Goal: Navigation & Orientation: Find specific page/section

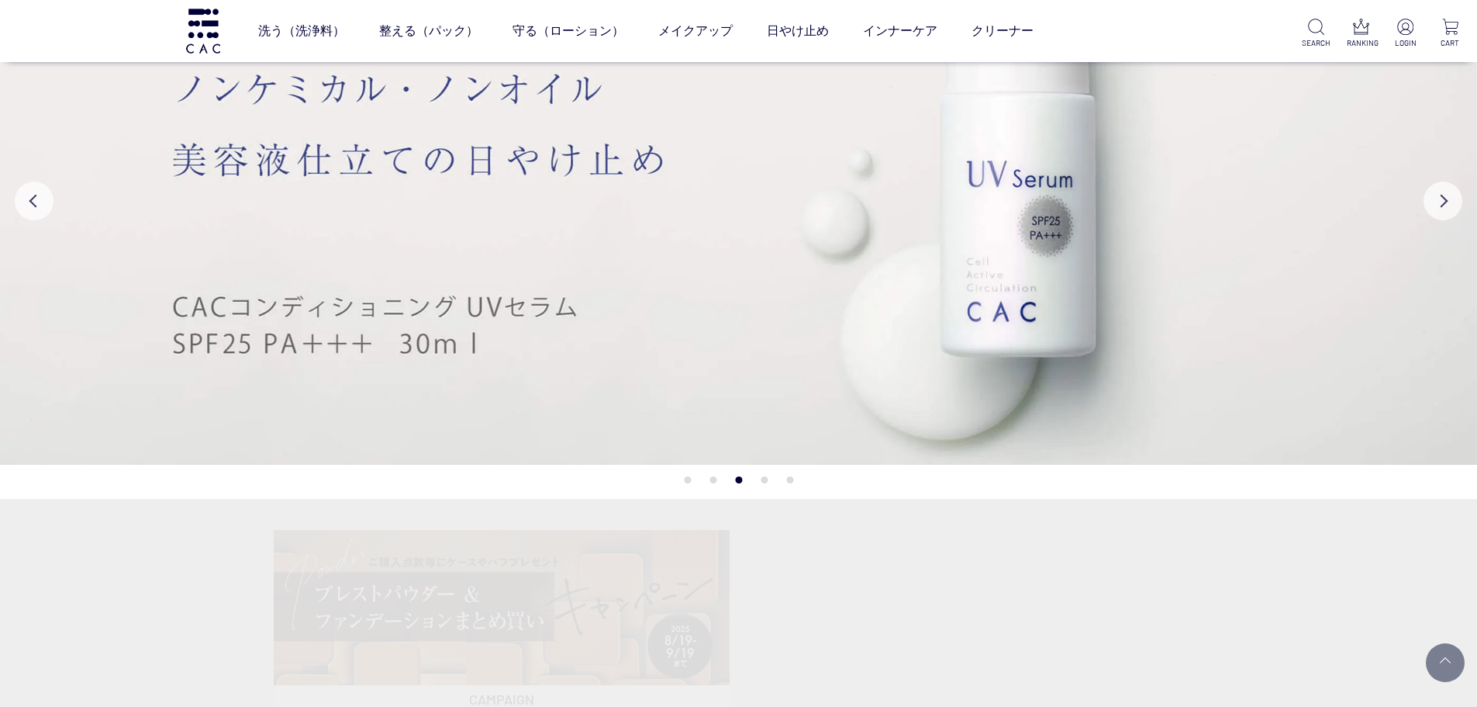
scroll to position [310, 0]
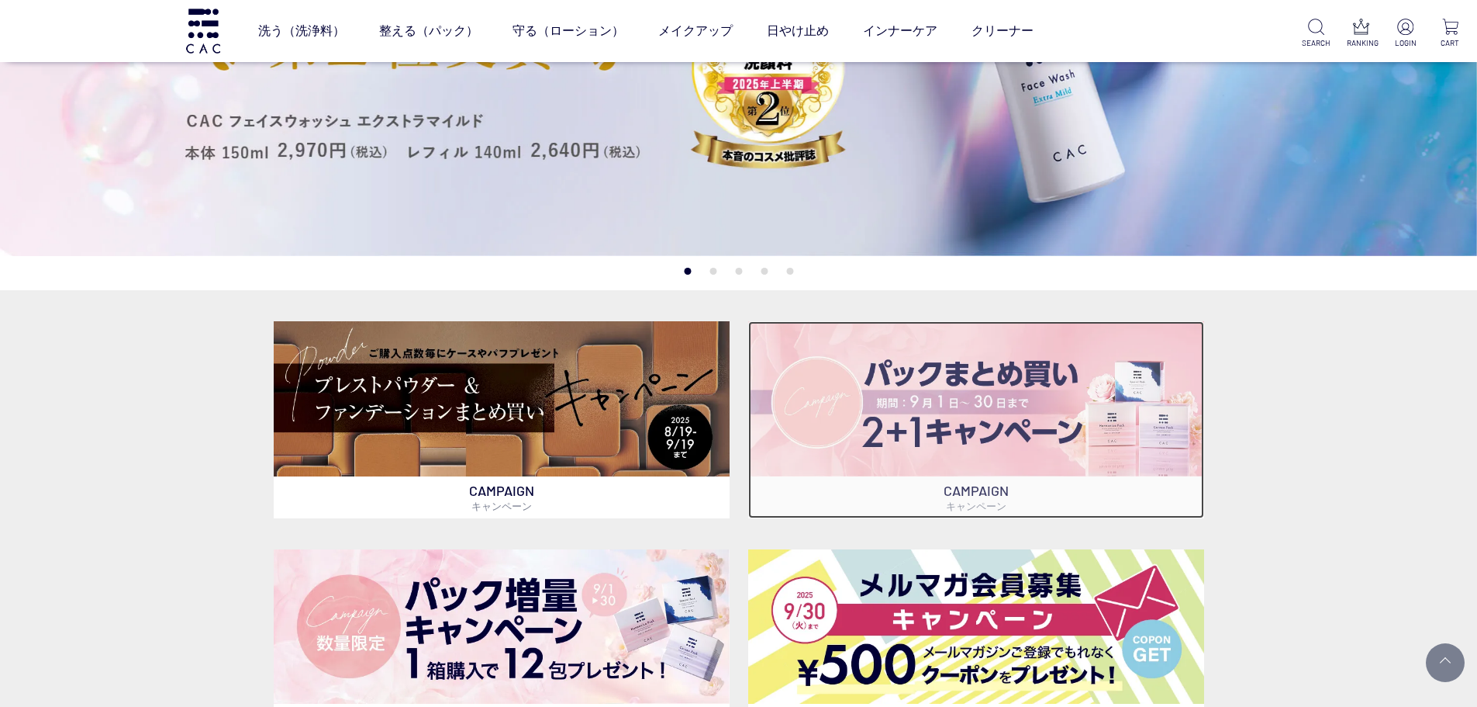
click at [1104, 407] on img at bounding box center [976, 398] width 456 height 154
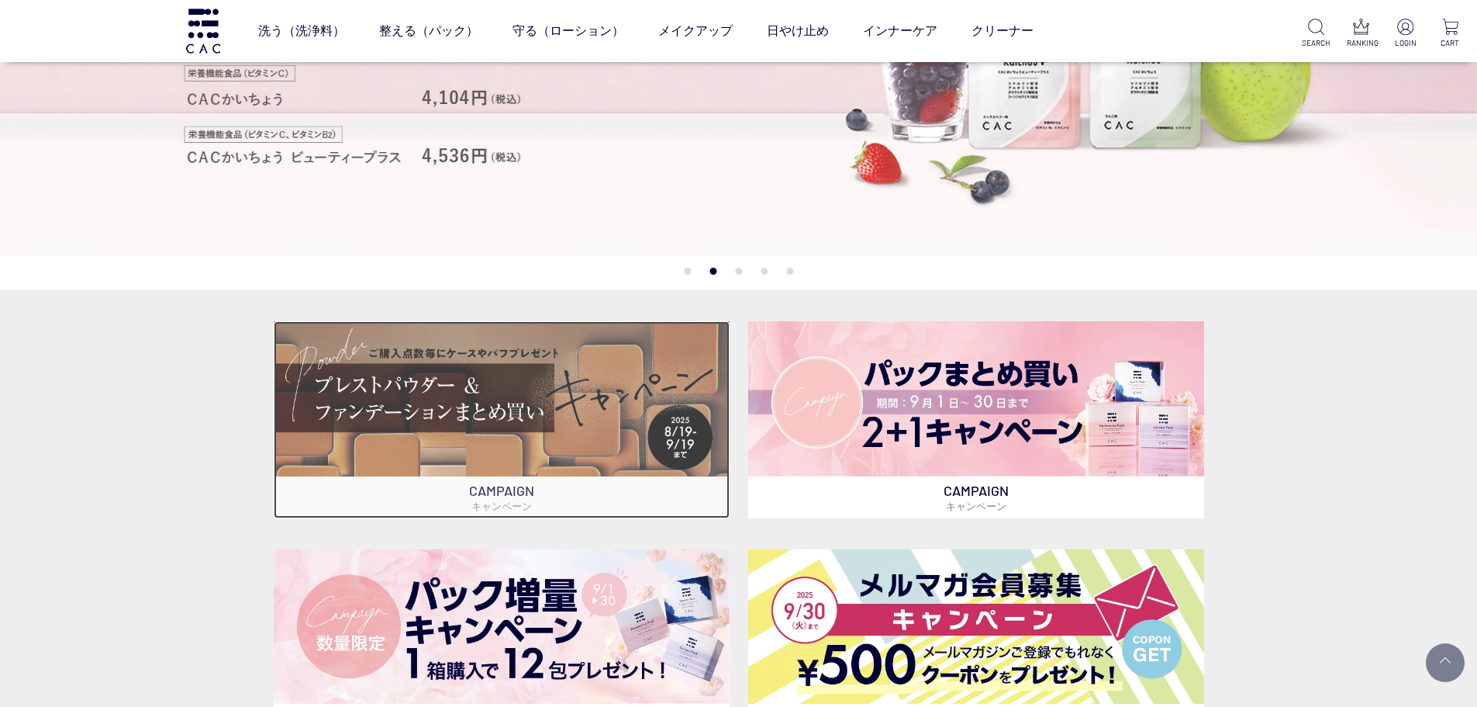
click at [492, 411] on img at bounding box center [502, 398] width 456 height 154
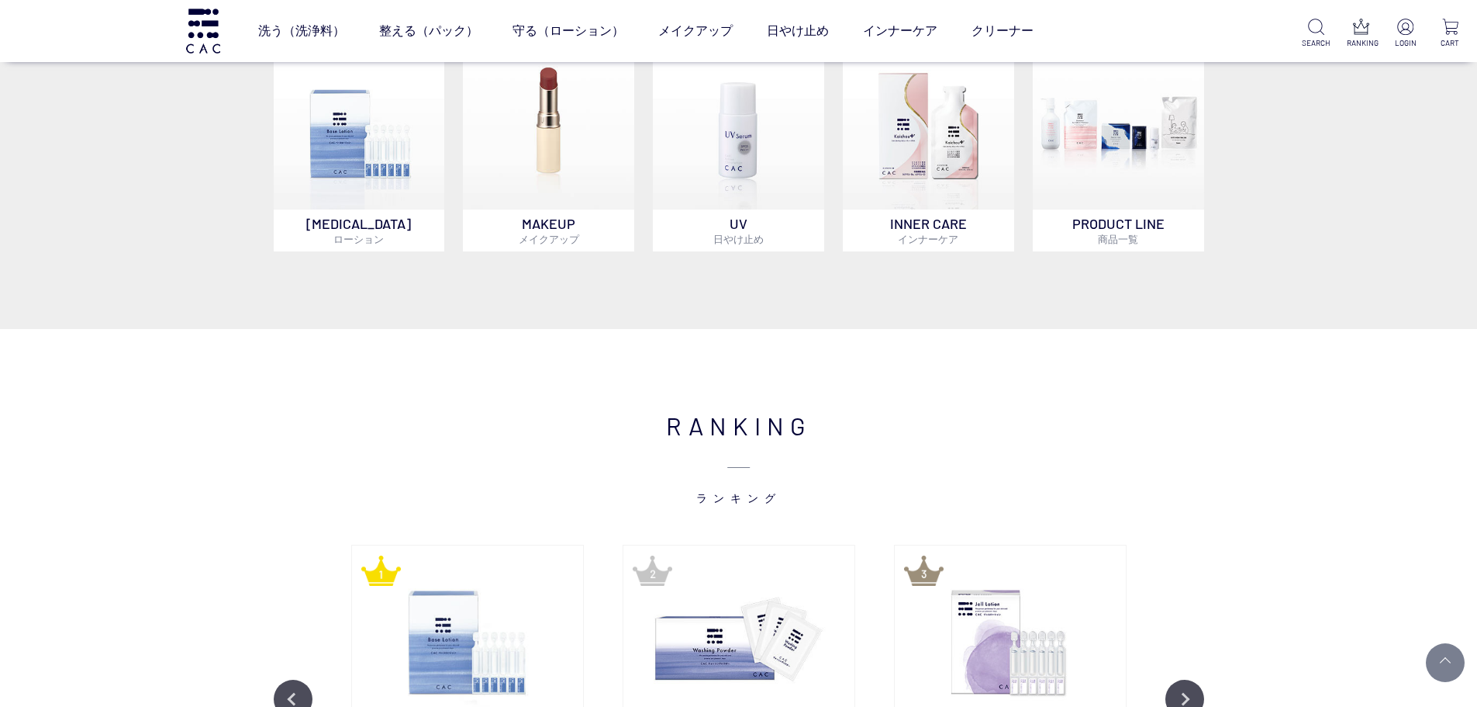
scroll to position [1551, 0]
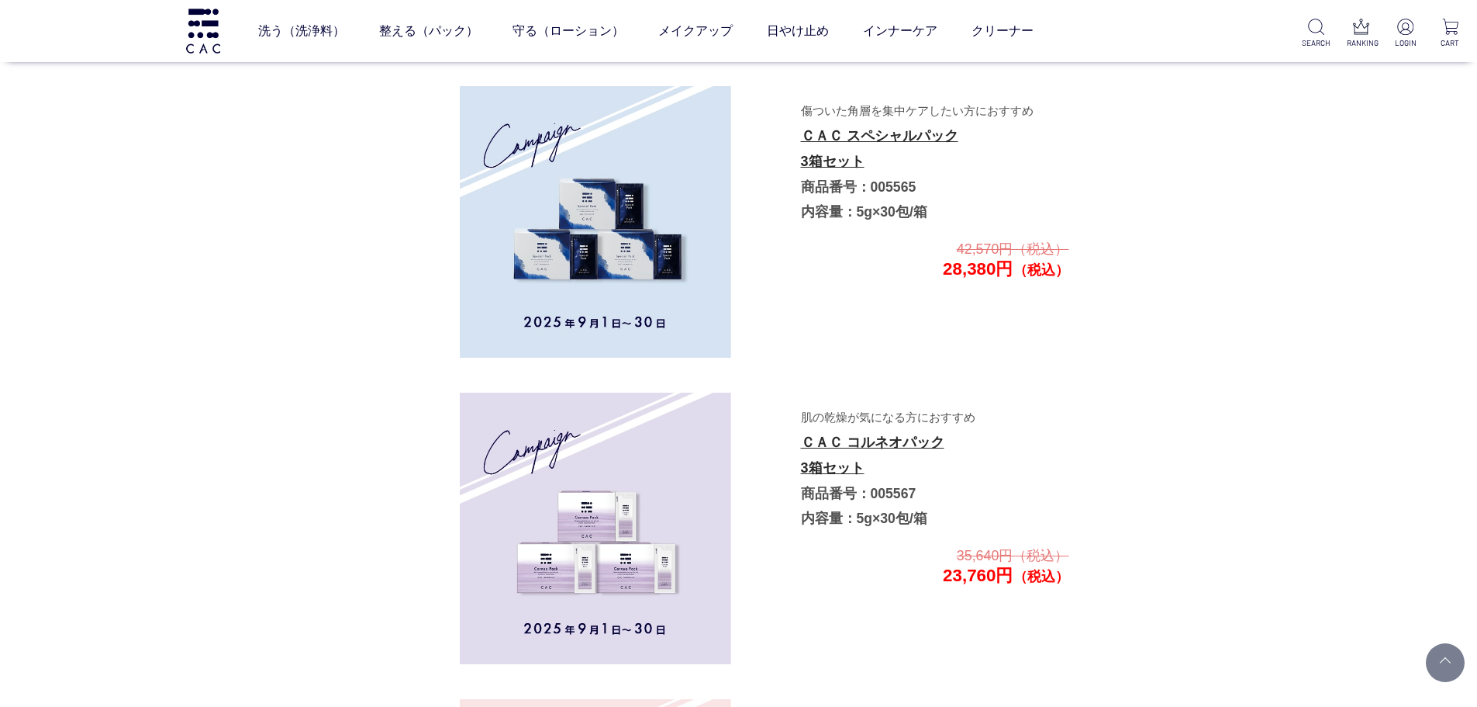
scroll to position [2265, 0]
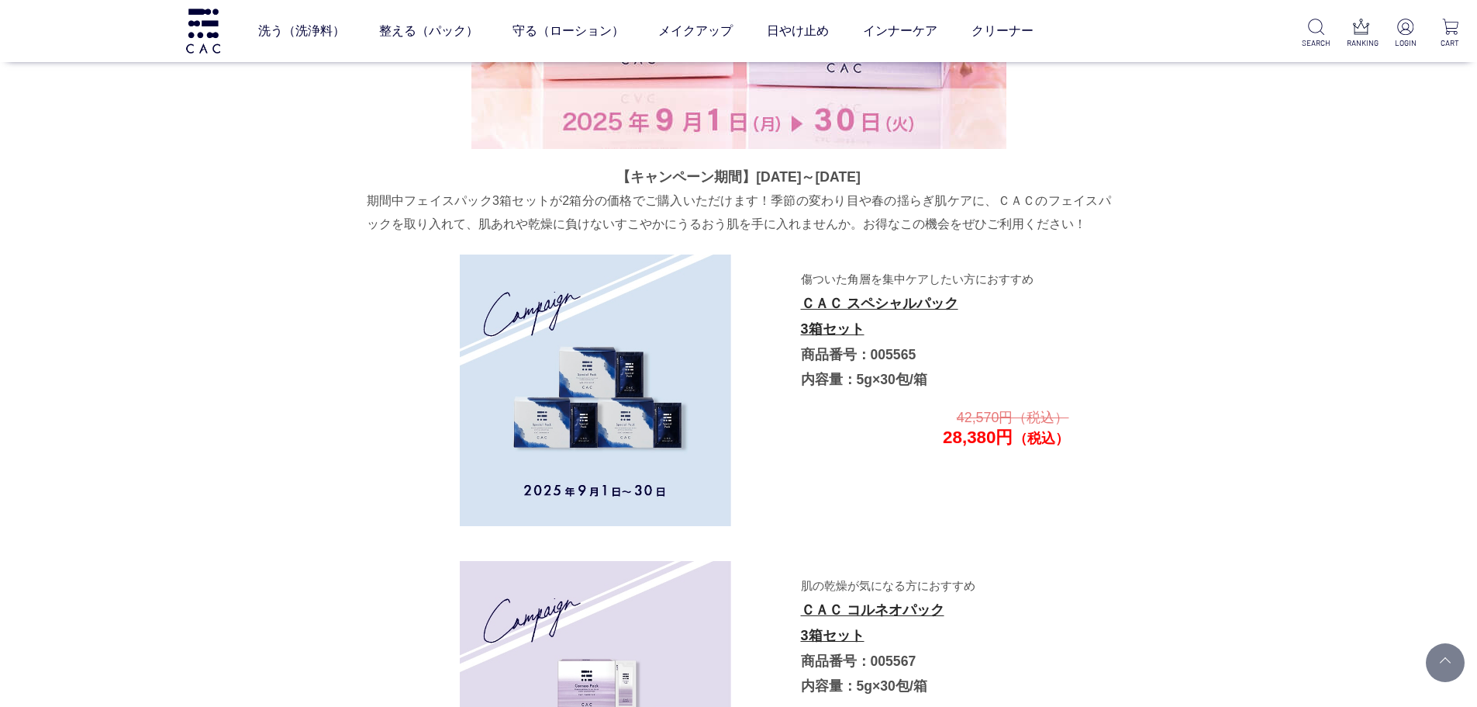
scroll to position [2604, 0]
